Goal: Task Accomplishment & Management: Use online tool/utility

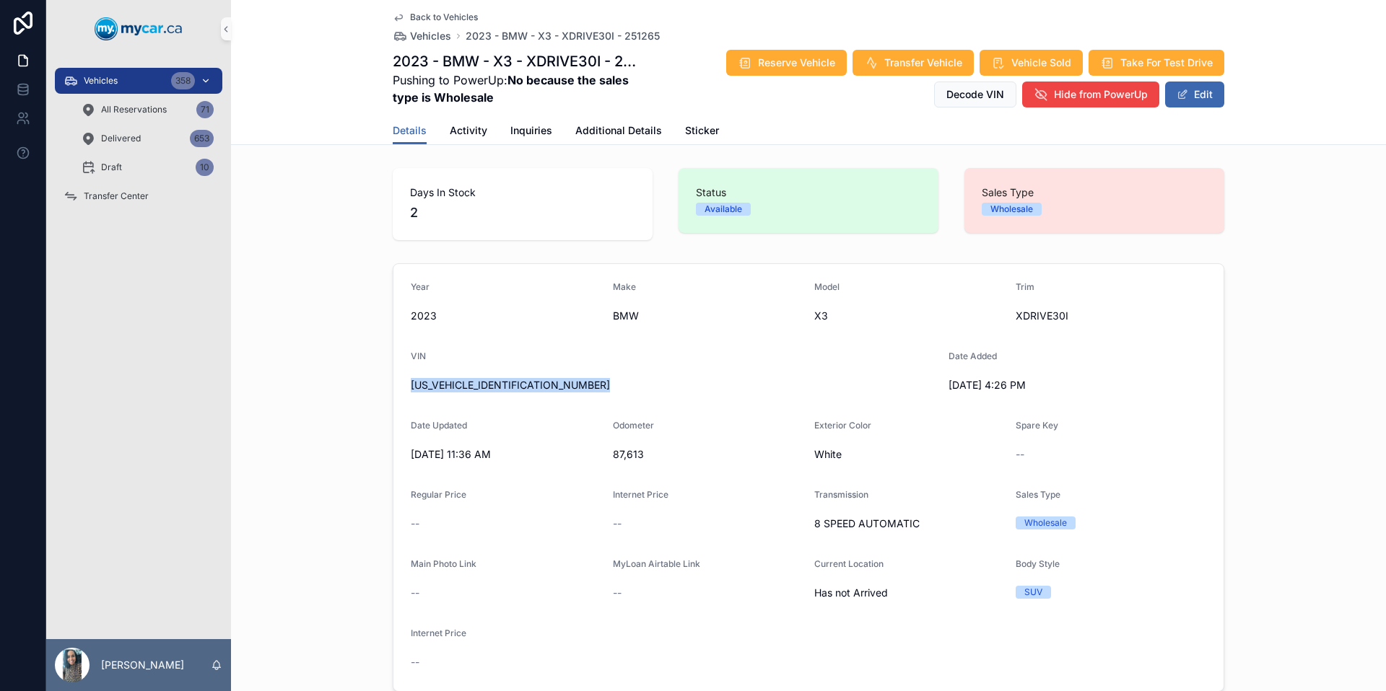
click at [140, 90] on div "Vehicles 358" at bounding box center [139, 80] width 150 height 23
click at [140, 88] on div "Vehicles 358" at bounding box center [139, 80] width 150 height 23
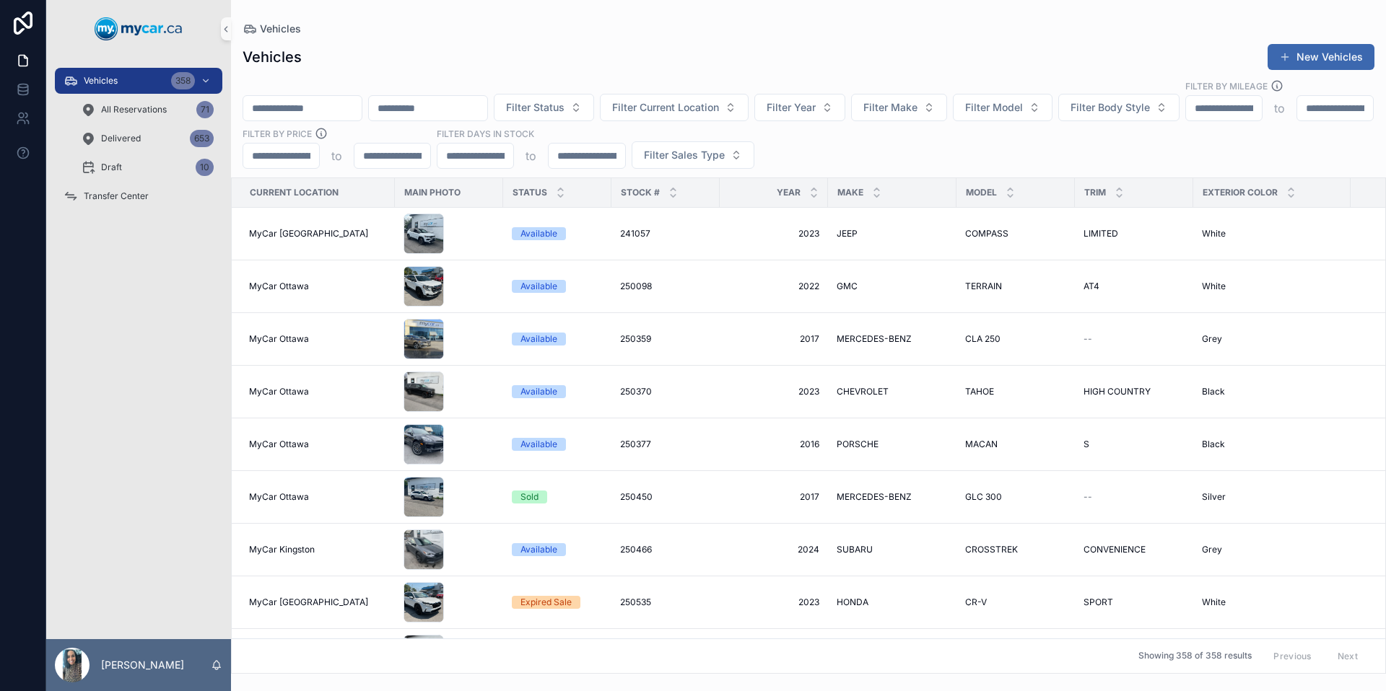
click at [325, 98] on input "scrollable content" at bounding box center [302, 108] width 118 height 20
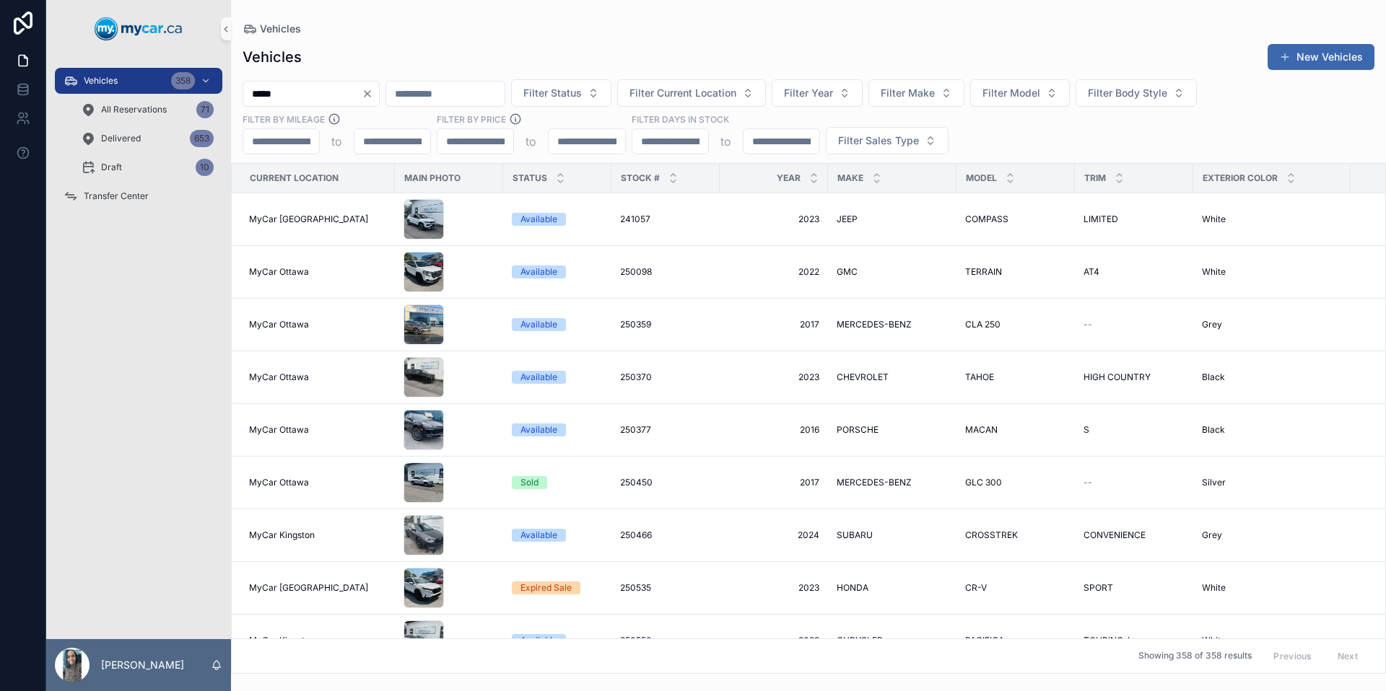
type input "******"
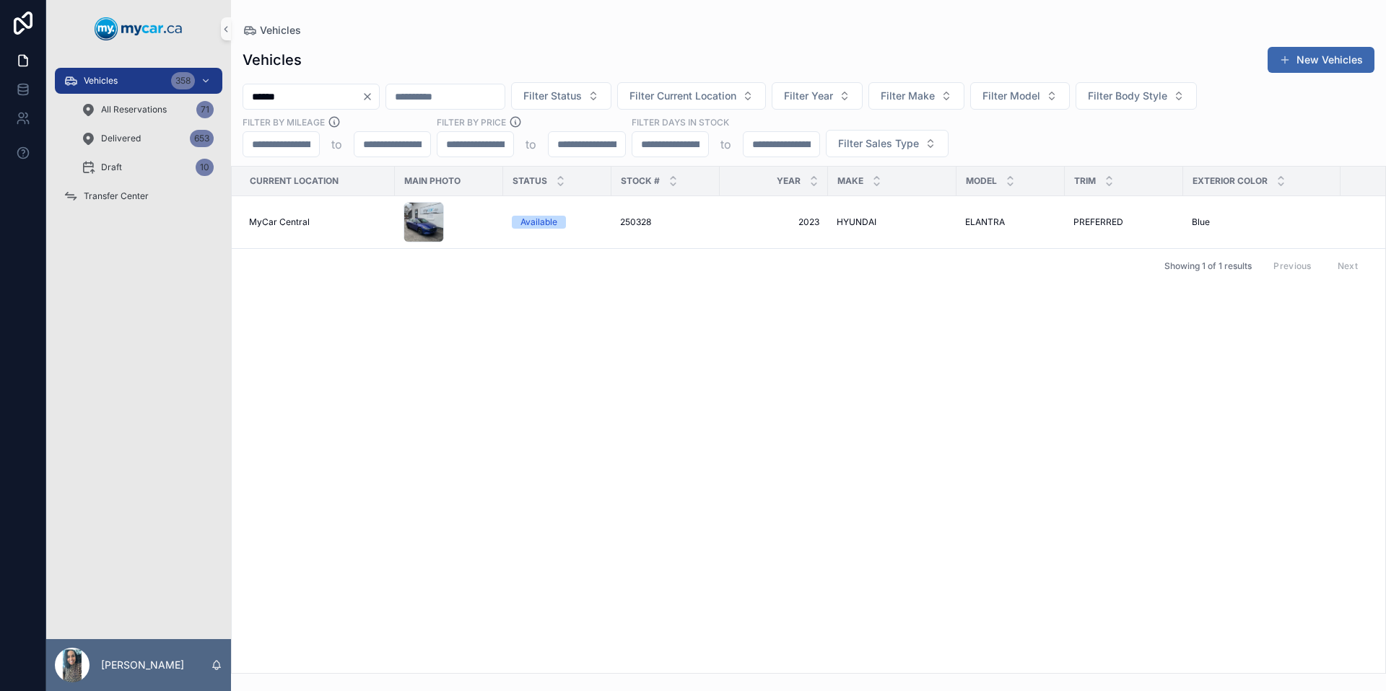
click at [337, 95] on input "******" at bounding box center [302, 97] width 118 height 20
click at [338, 94] on input "******" at bounding box center [302, 97] width 118 height 20
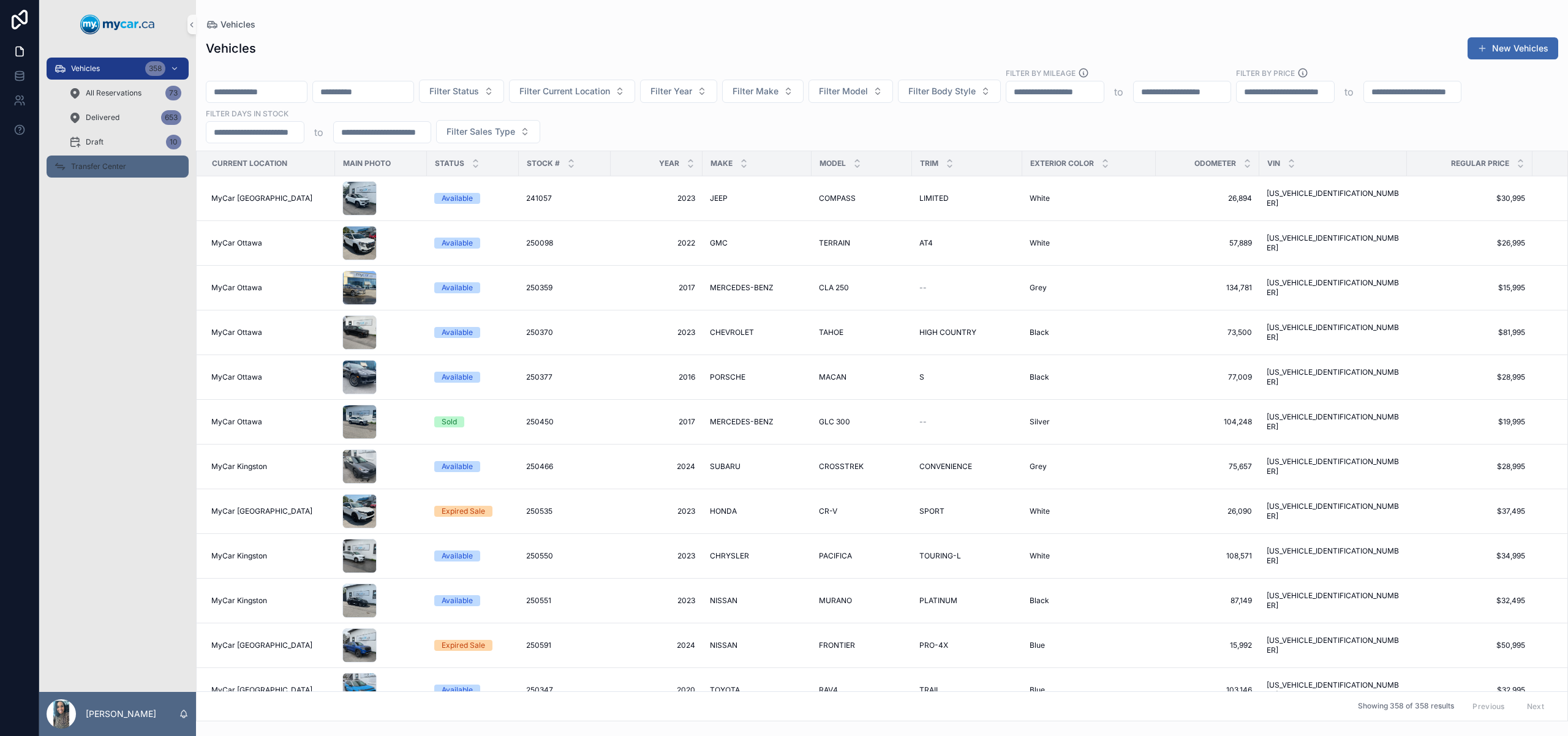
click at [104, 162] on span "Transfer Center" at bounding box center [98, 167] width 55 height 10
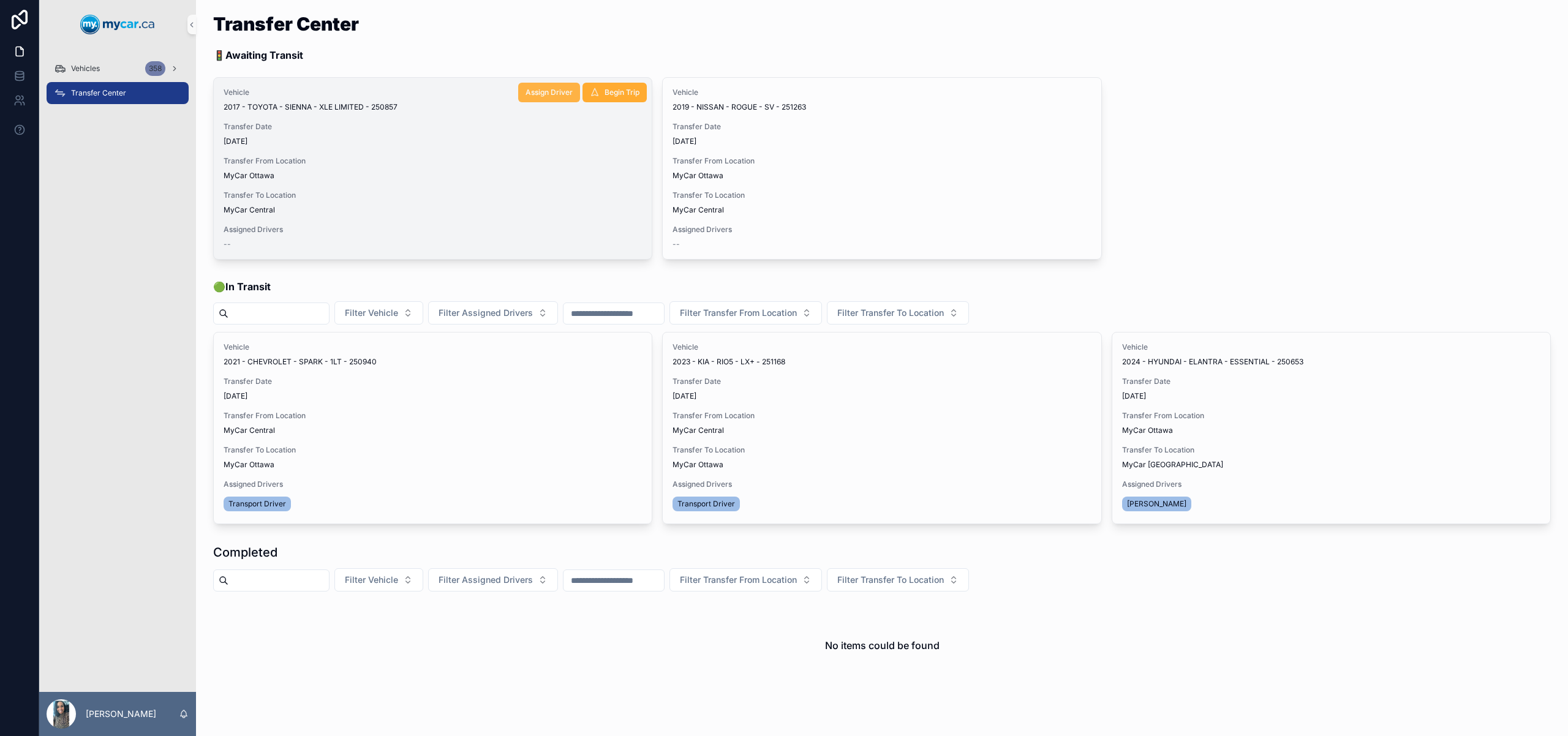
click at [550, 96] on span "Assign Driver" at bounding box center [549, 93] width 48 height 10
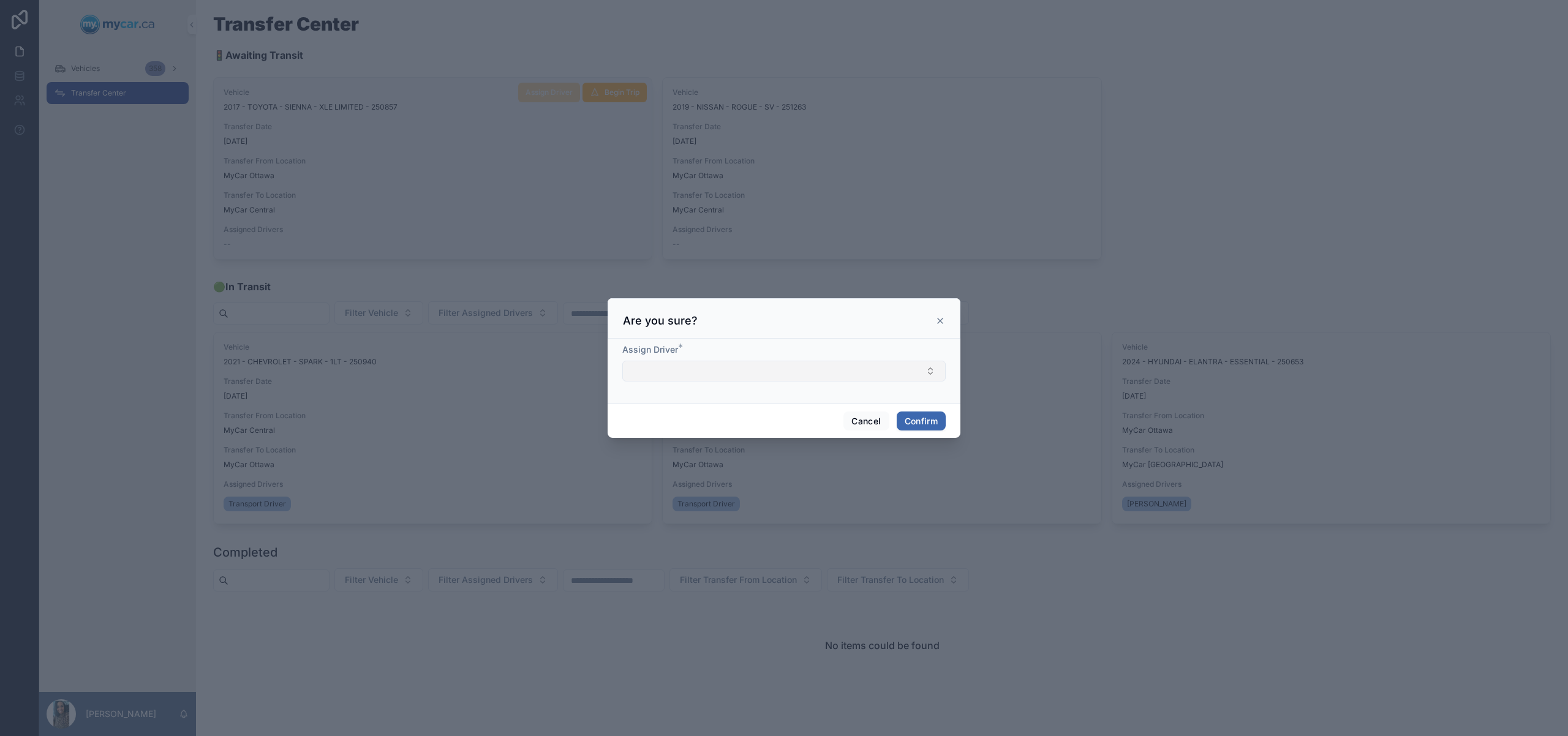
click at [700, 367] on button "Select Button" at bounding box center [783, 371] width 323 height 21
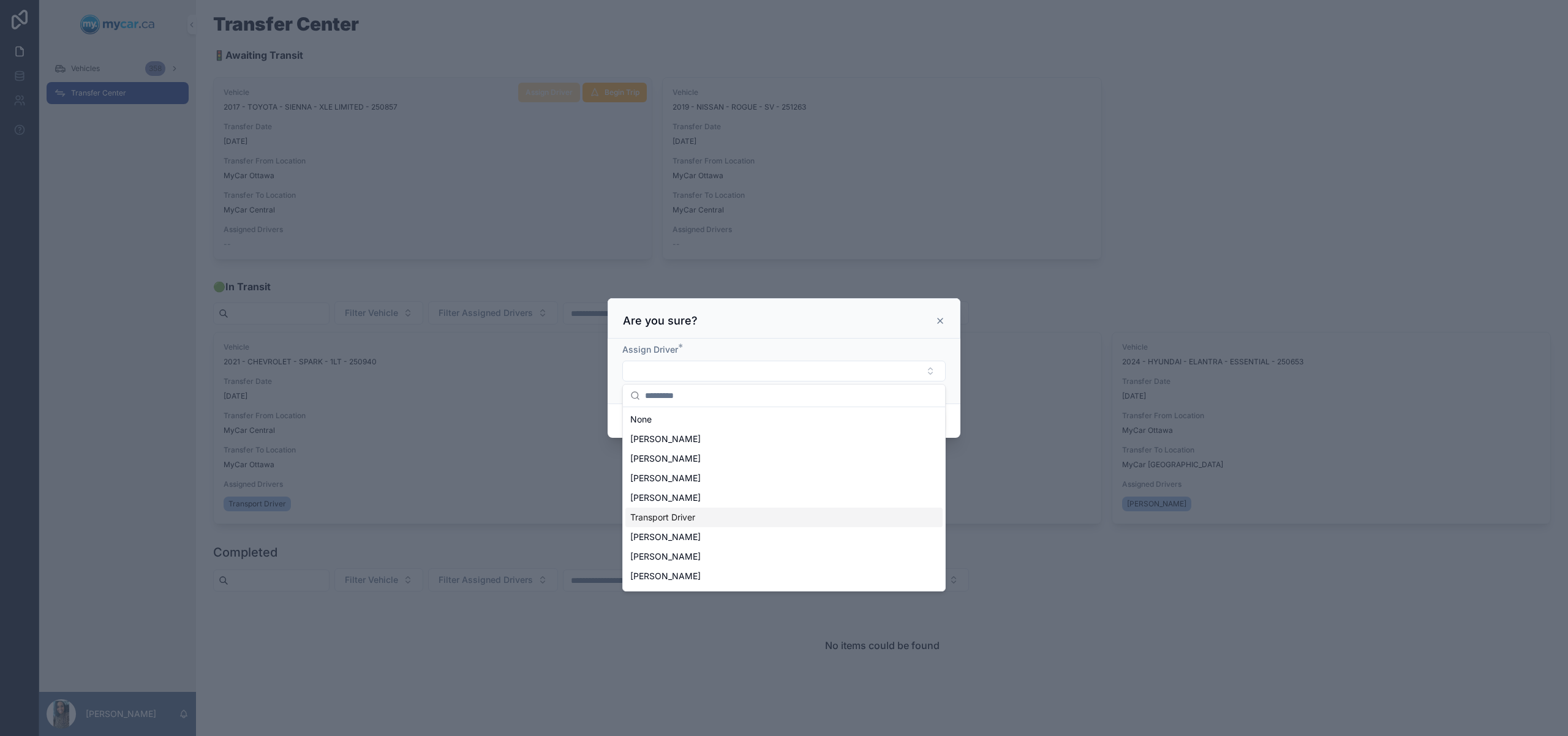
click at [732, 520] on div "Transport Driver" at bounding box center [784, 517] width 317 height 20
click at [954, 404] on div "Assign Driver * Transport Driver" at bounding box center [784, 371] width 353 height 69
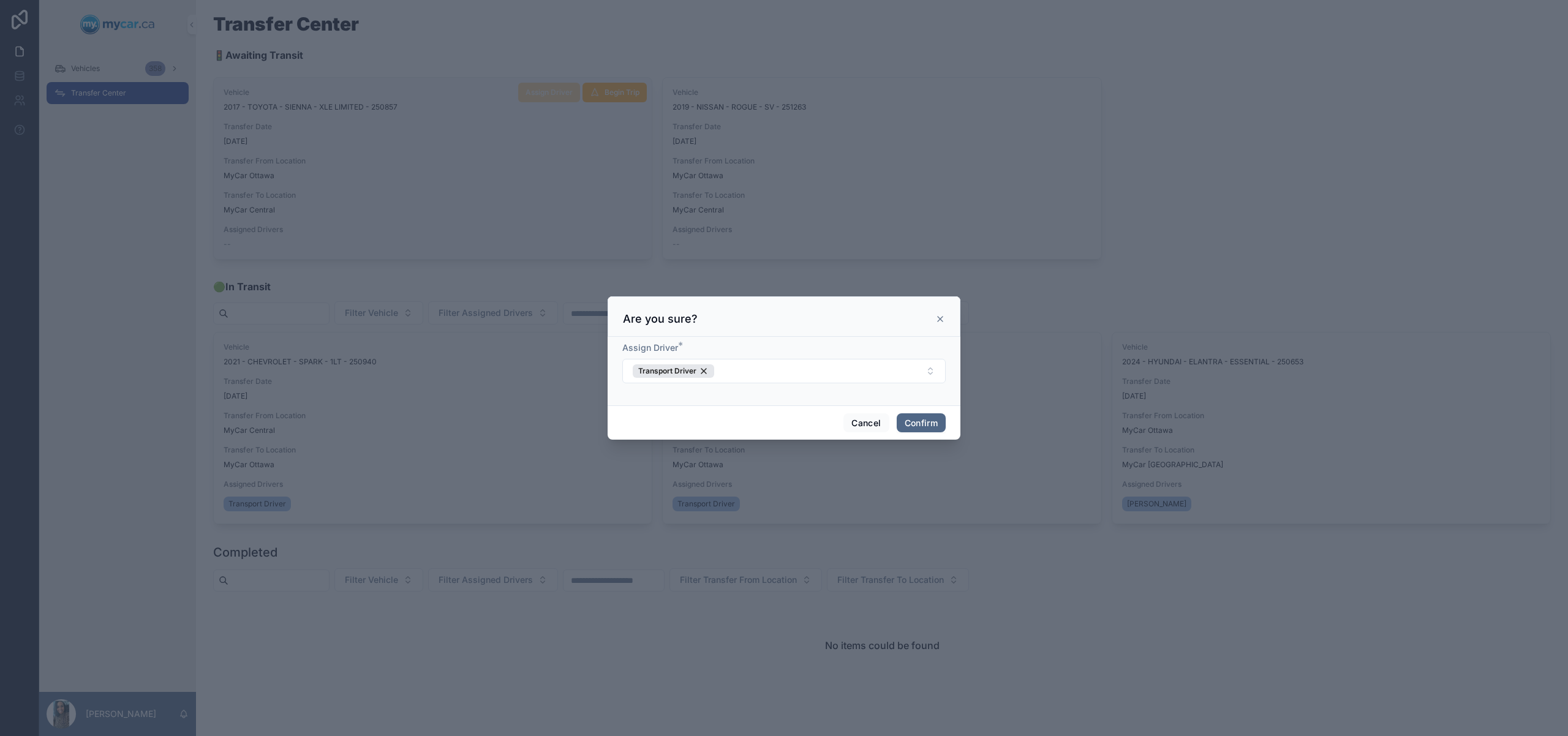
click at [921, 426] on button "Confirm" at bounding box center [921, 423] width 49 height 20
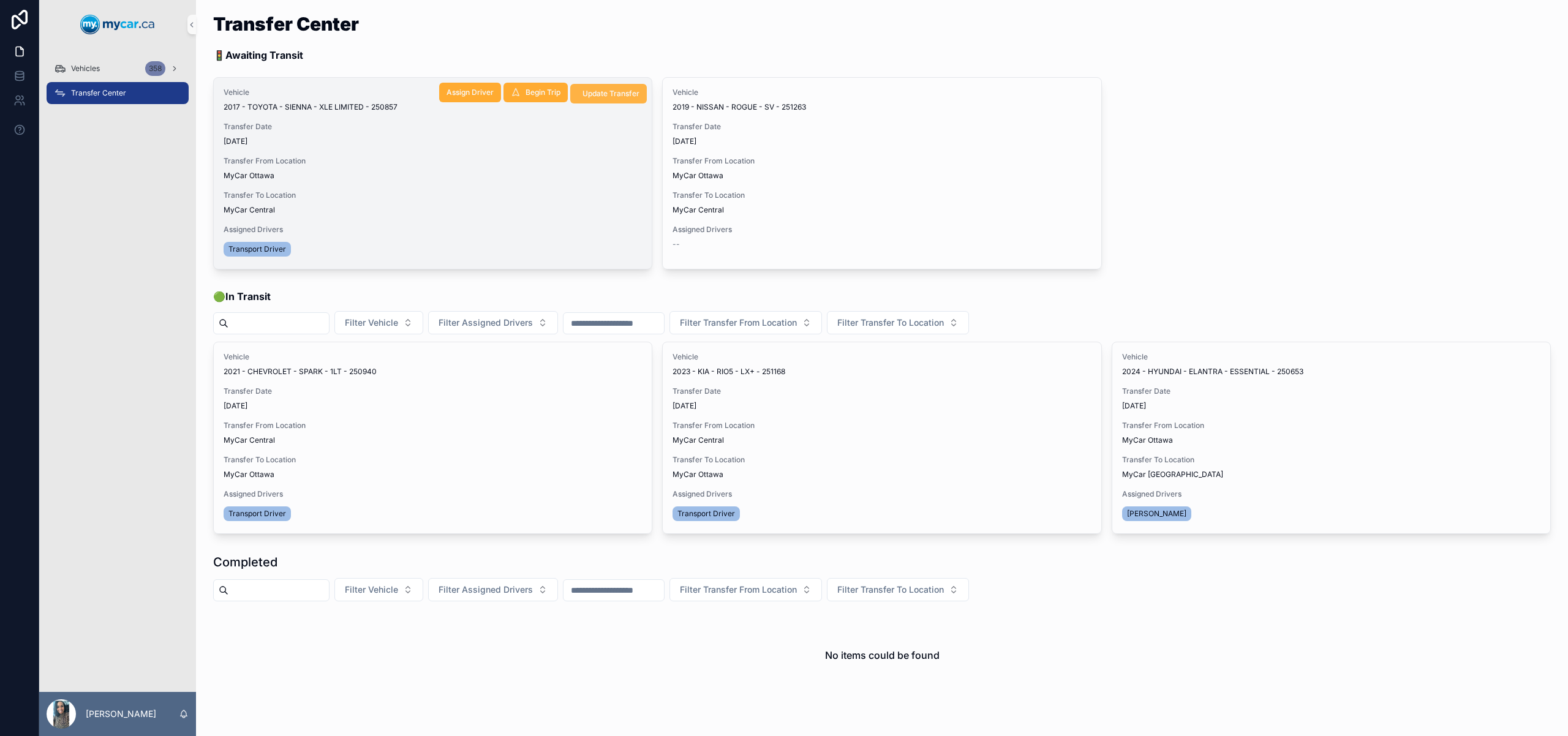
click at [620, 95] on span "Update Transfer" at bounding box center [610, 94] width 57 height 10
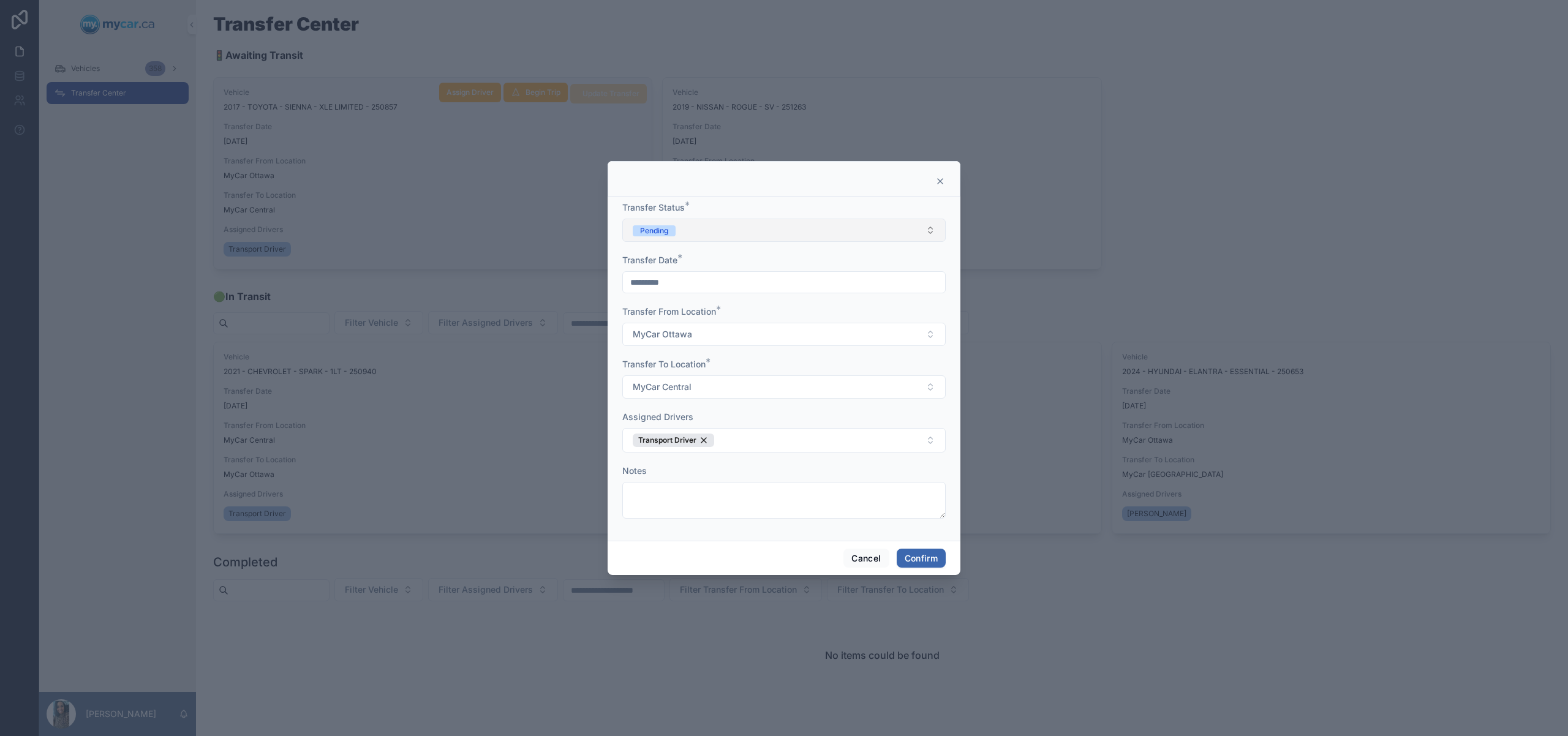
click at [725, 228] on button "Pending" at bounding box center [783, 230] width 323 height 23
click at [716, 317] on div "Completed" at bounding box center [784, 317] width 317 height 19
click at [922, 570] on div "Cancel Confirm" at bounding box center [784, 558] width 353 height 35
click at [927, 564] on button "Confirm" at bounding box center [921, 559] width 49 height 20
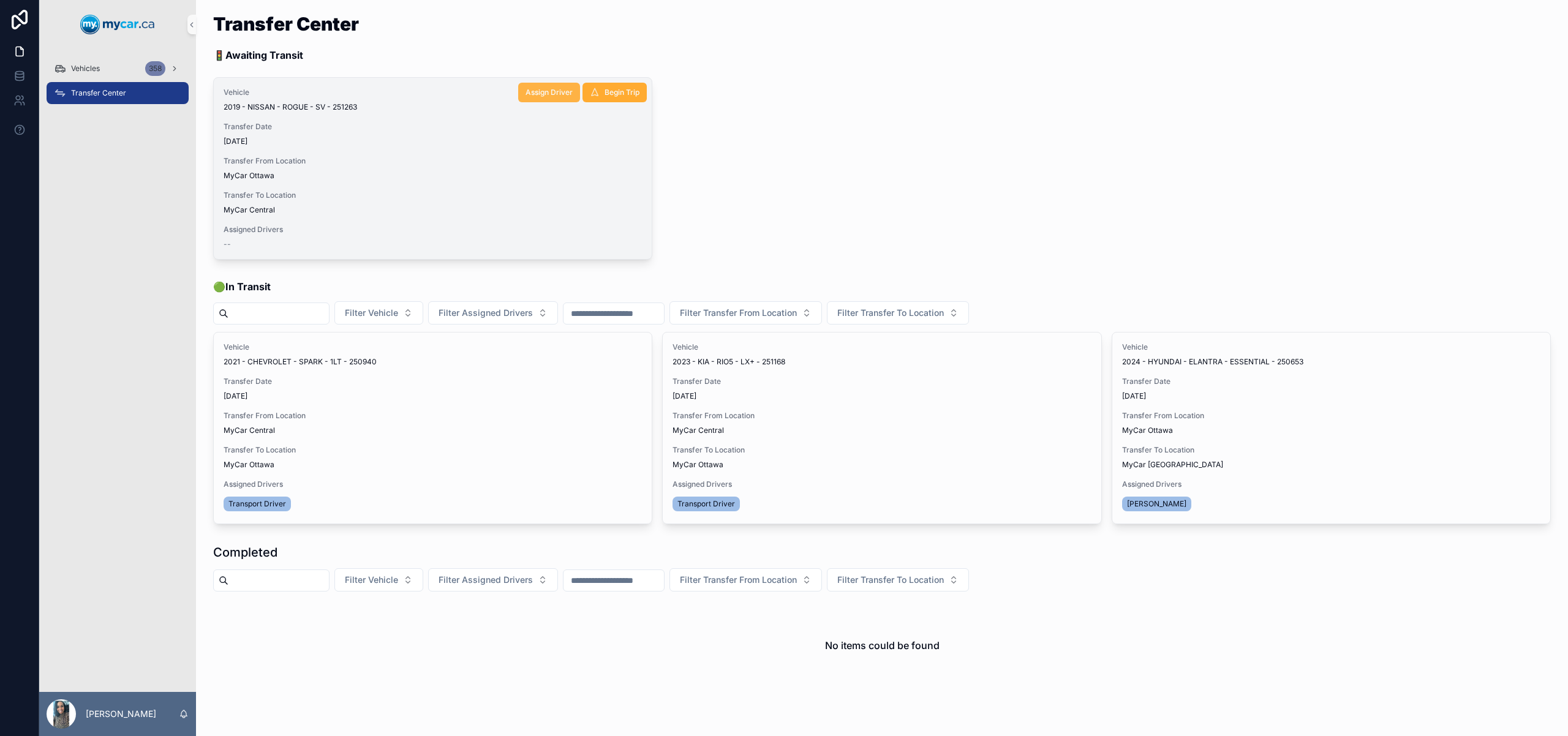
click at [557, 98] on button "Assign Driver" at bounding box center [549, 92] width 62 height 20
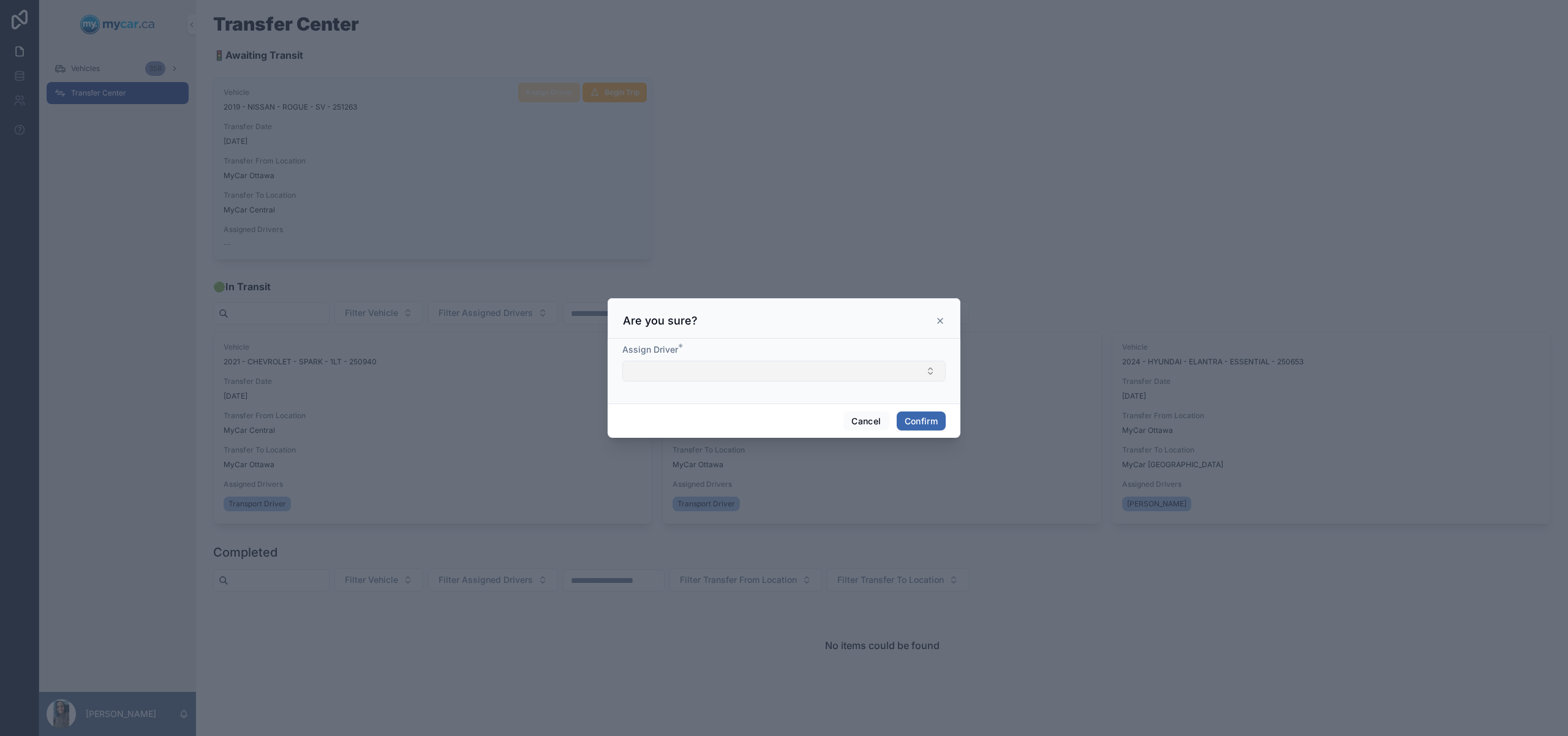
click at [727, 375] on button "Select Button" at bounding box center [783, 371] width 323 height 21
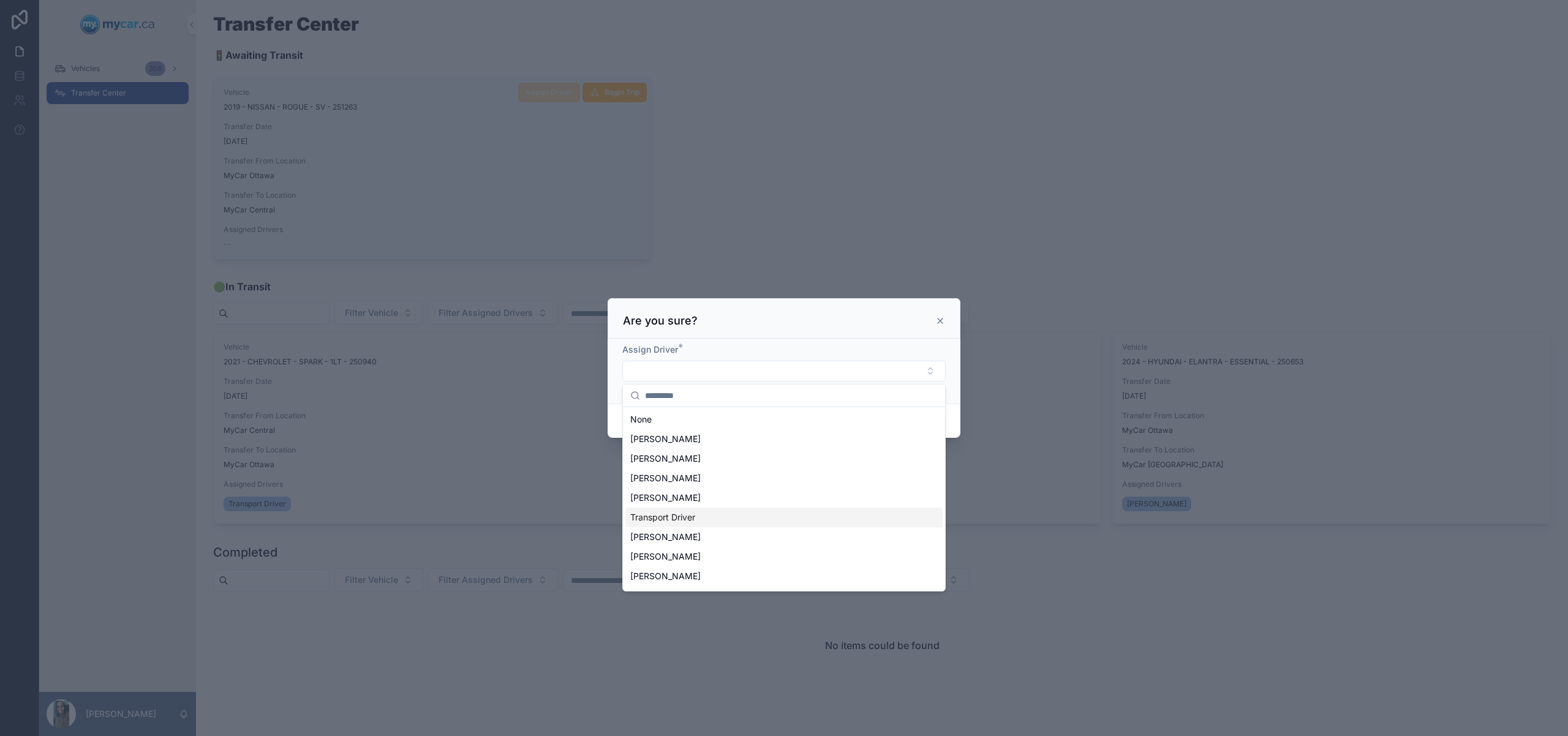
click at [713, 516] on div "Transport Driver" at bounding box center [784, 517] width 317 height 20
click at [843, 305] on div "Are you sure?" at bounding box center [784, 317] width 353 height 41
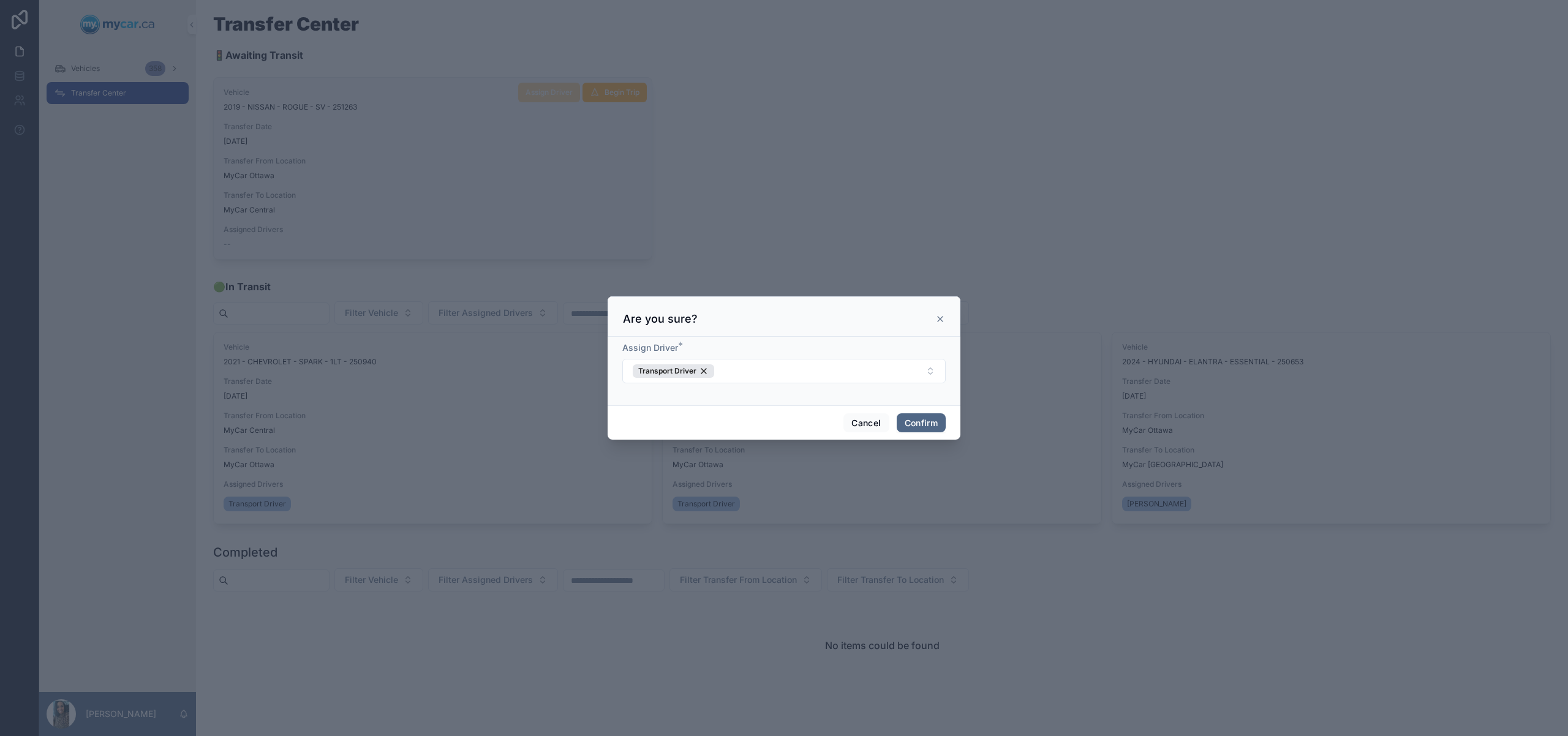
click at [916, 420] on button "Confirm" at bounding box center [921, 423] width 49 height 20
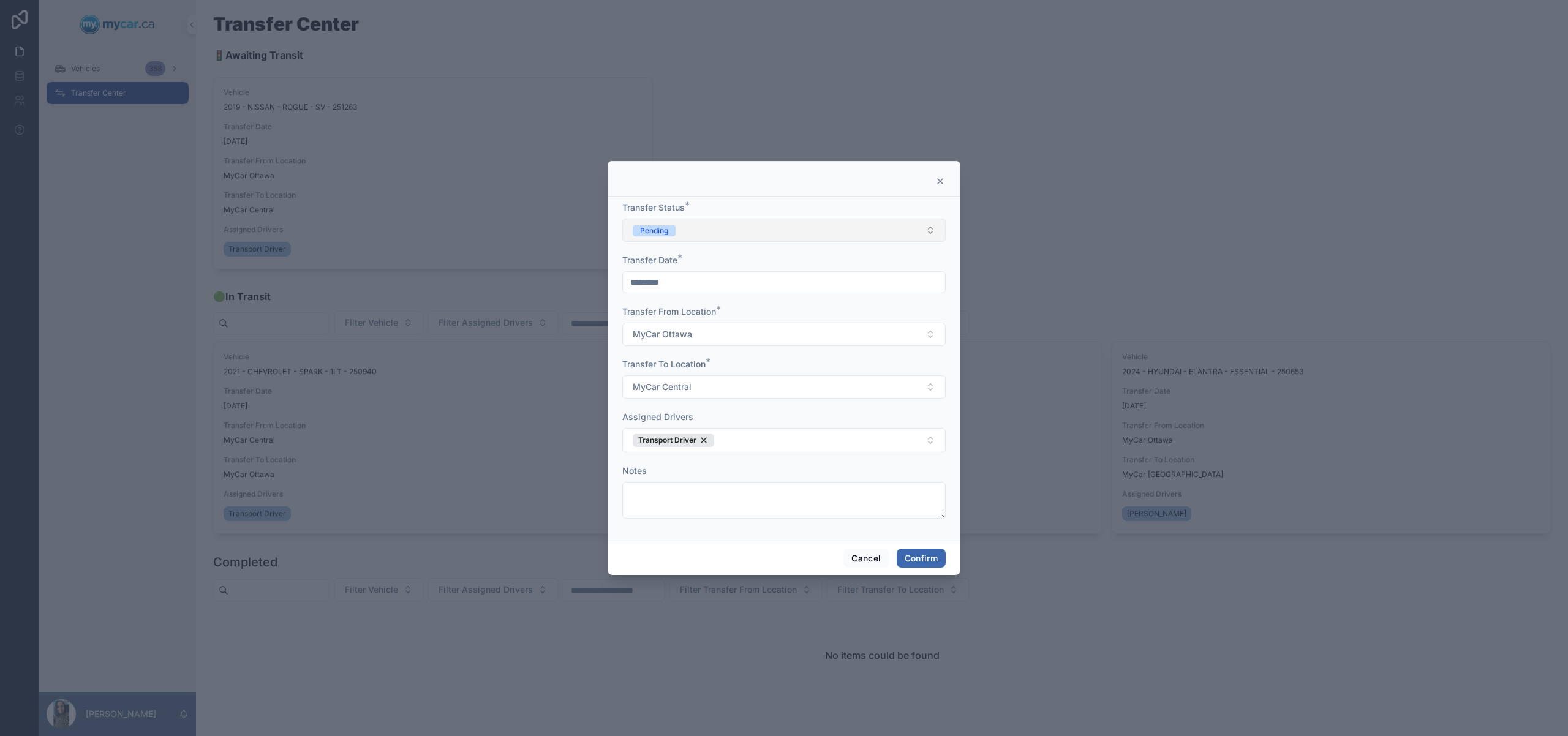
click at [748, 225] on button "Pending" at bounding box center [783, 230] width 323 height 23
click at [709, 313] on div "Completed" at bounding box center [784, 317] width 317 height 19
click at [927, 555] on button "Confirm" at bounding box center [921, 559] width 49 height 20
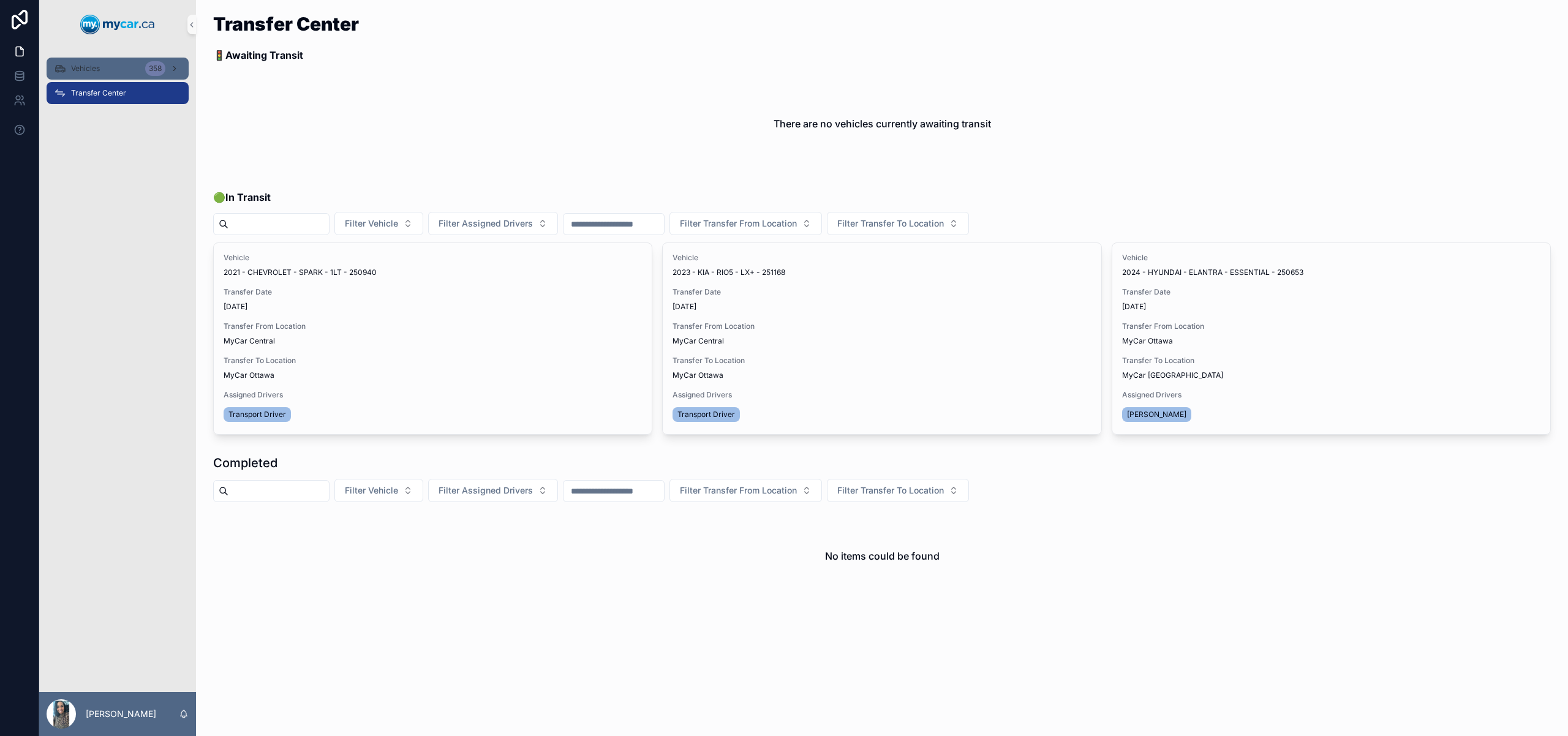
click at [79, 69] on span "Vehicles" at bounding box center [86, 69] width 29 height 10
